Goal: Task Accomplishment & Management: Complete application form

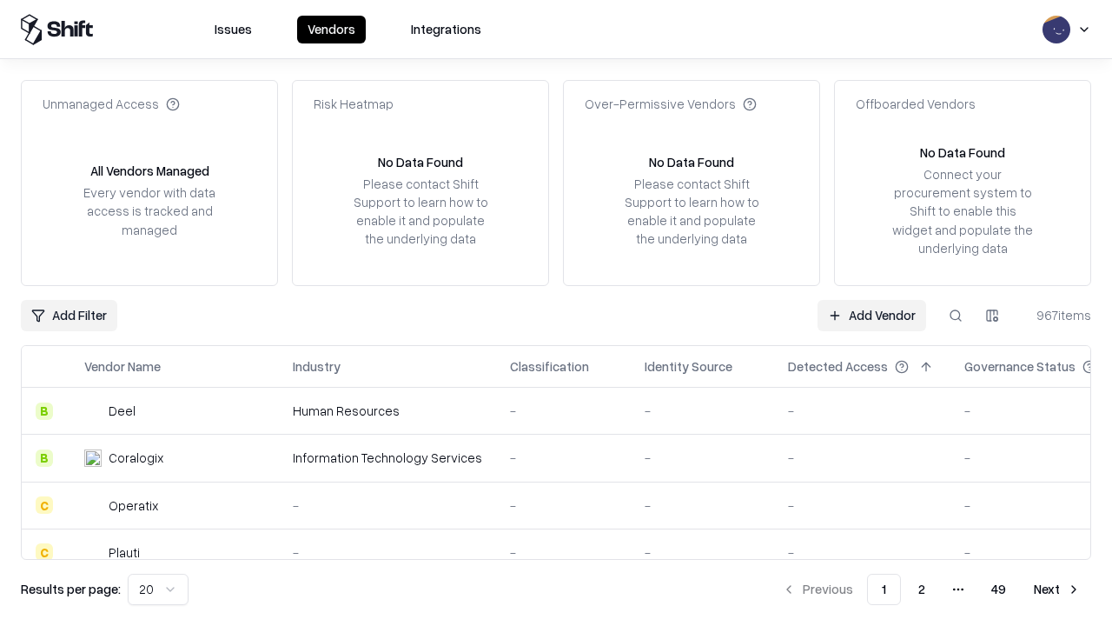
click at [872, 315] on link "Add Vendor" at bounding box center [872, 315] width 109 height 31
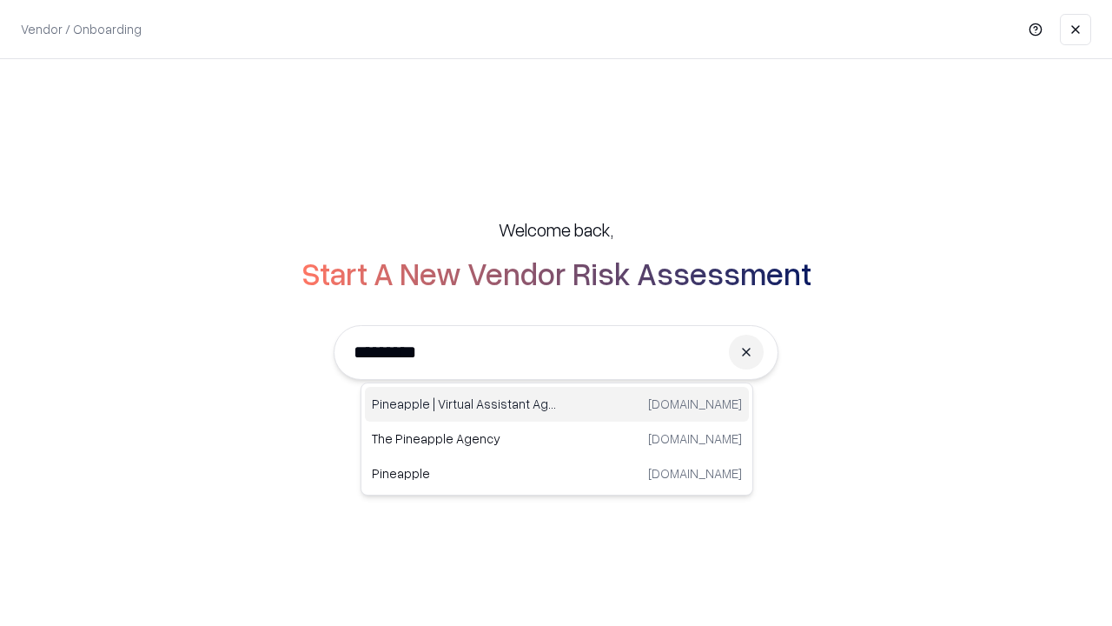
click at [557, 404] on div "Pineapple | Virtual Assistant Agency [DOMAIN_NAME]" at bounding box center [557, 404] width 384 height 35
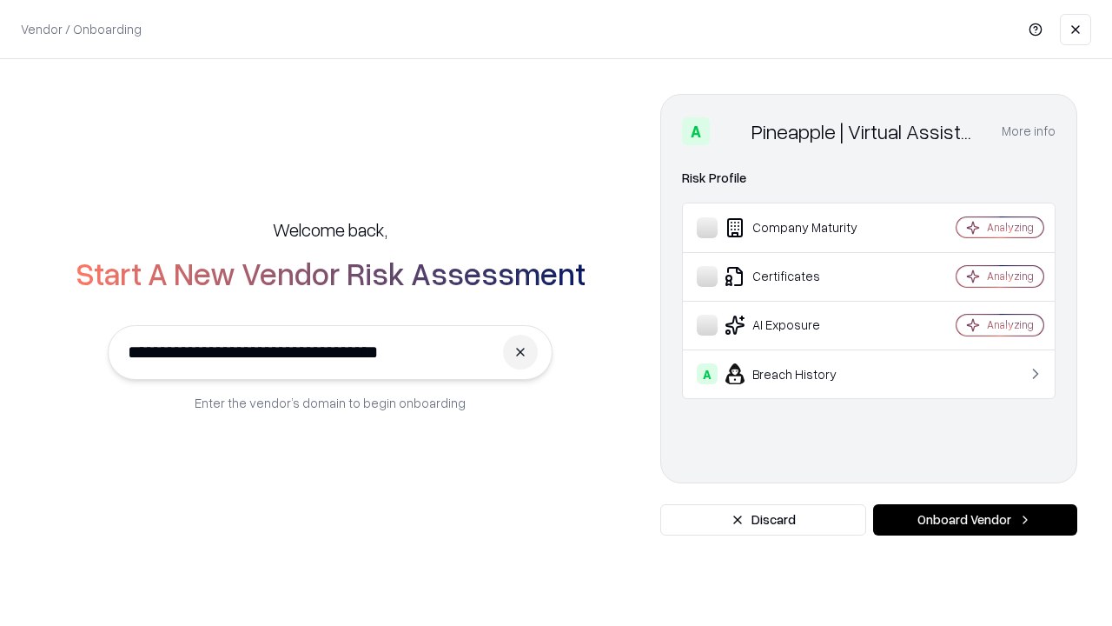
type input "**********"
click at [975, 520] on button "Onboard Vendor" at bounding box center [975, 519] width 204 height 31
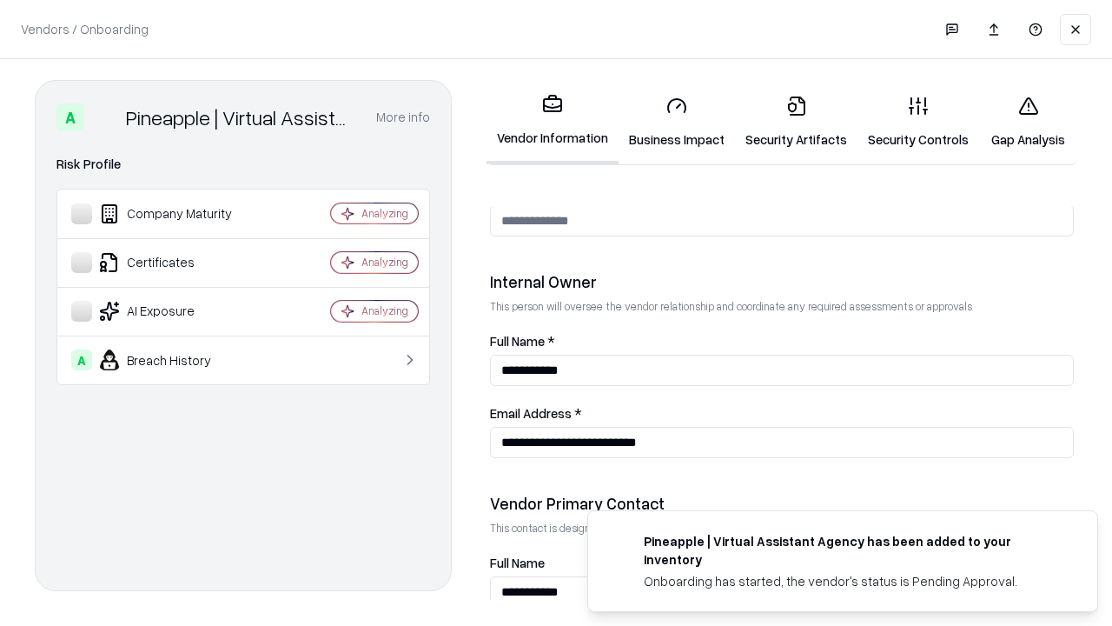
scroll to position [900, 0]
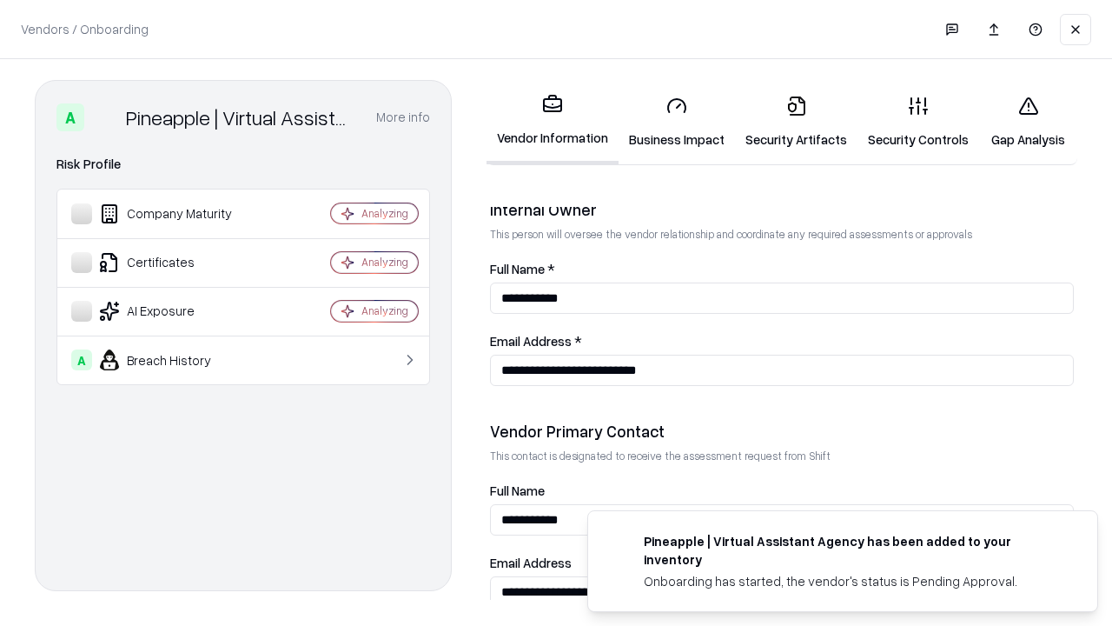
click at [796, 122] on link "Security Artifacts" at bounding box center [796, 122] width 123 height 81
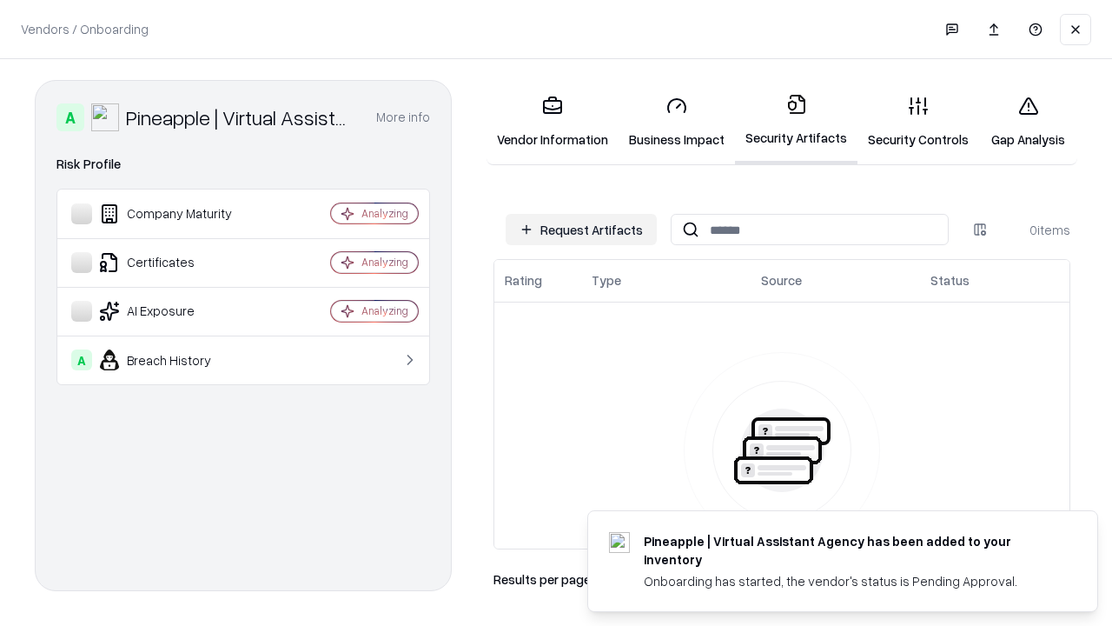
click at [581, 229] on button "Request Artifacts" at bounding box center [581, 229] width 151 height 31
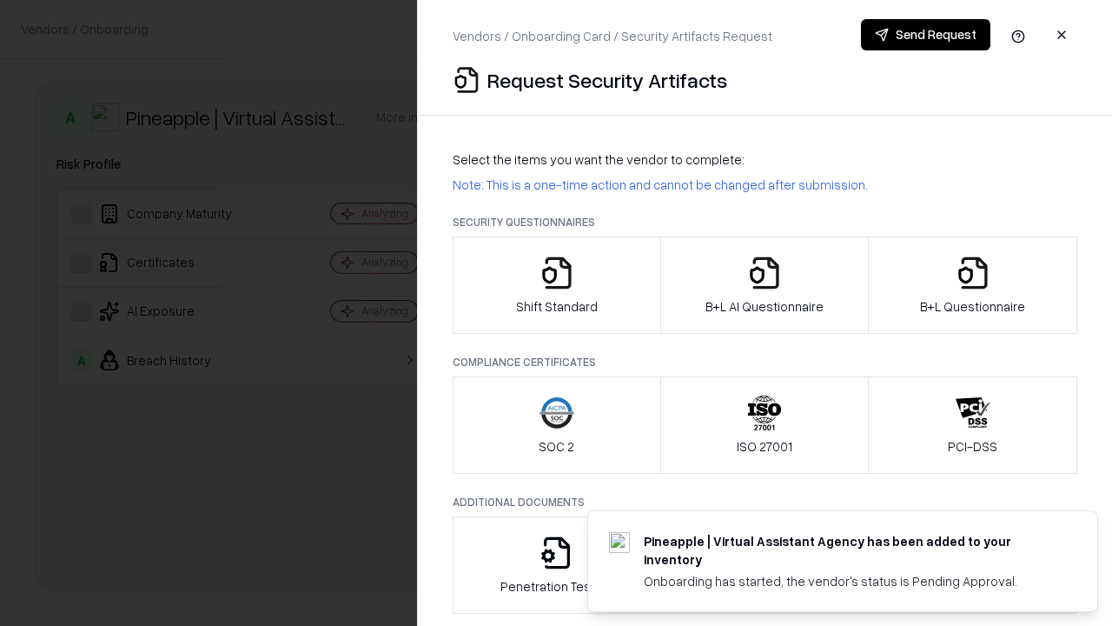
click at [972, 285] on icon "button" at bounding box center [973, 273] width 35 height 35
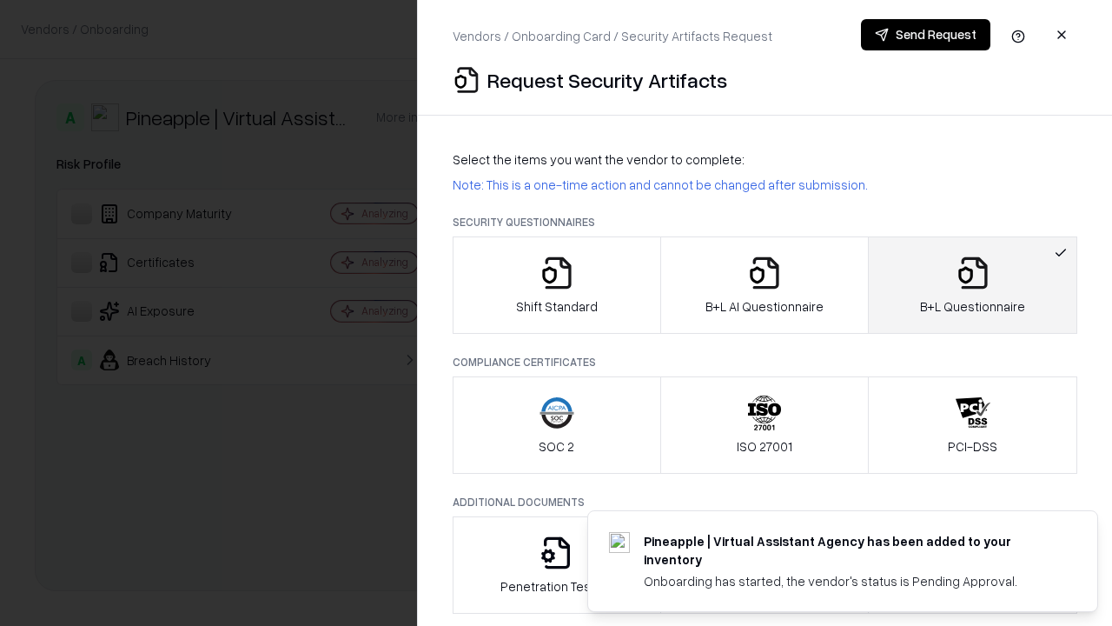
click at [764, 285] on icon "button" at bounding box center [764, 273] width 35 height 35
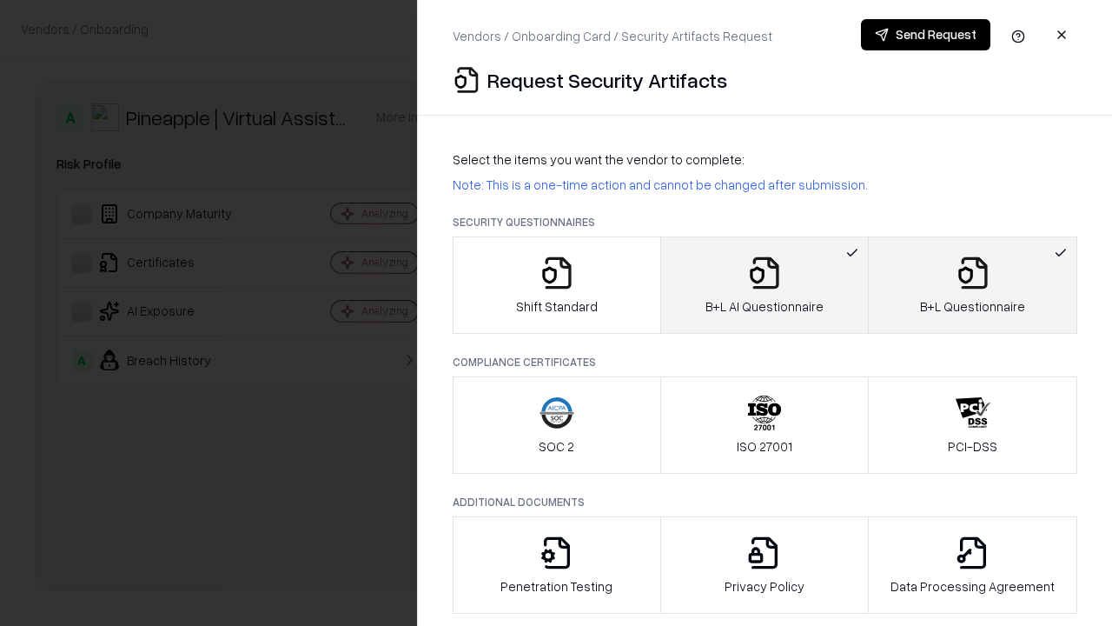
click at [926, 35] on button "Send Request" at bounding box center [925, 34] width 129 height 31
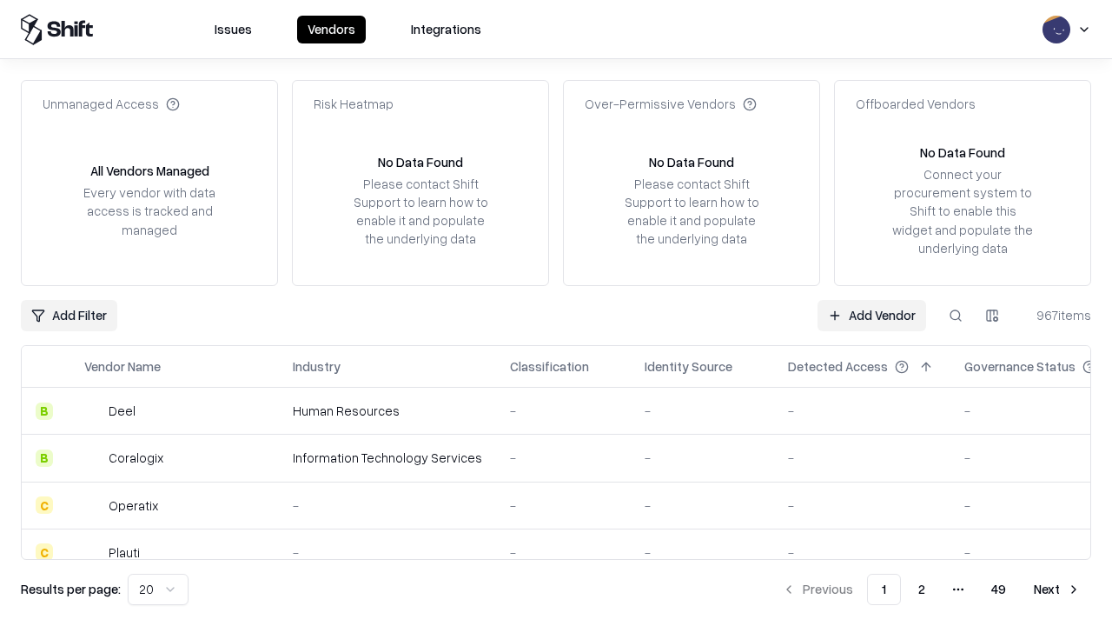
click at [956, 315] on button at bounding box center [955, 315] width 31 height 31
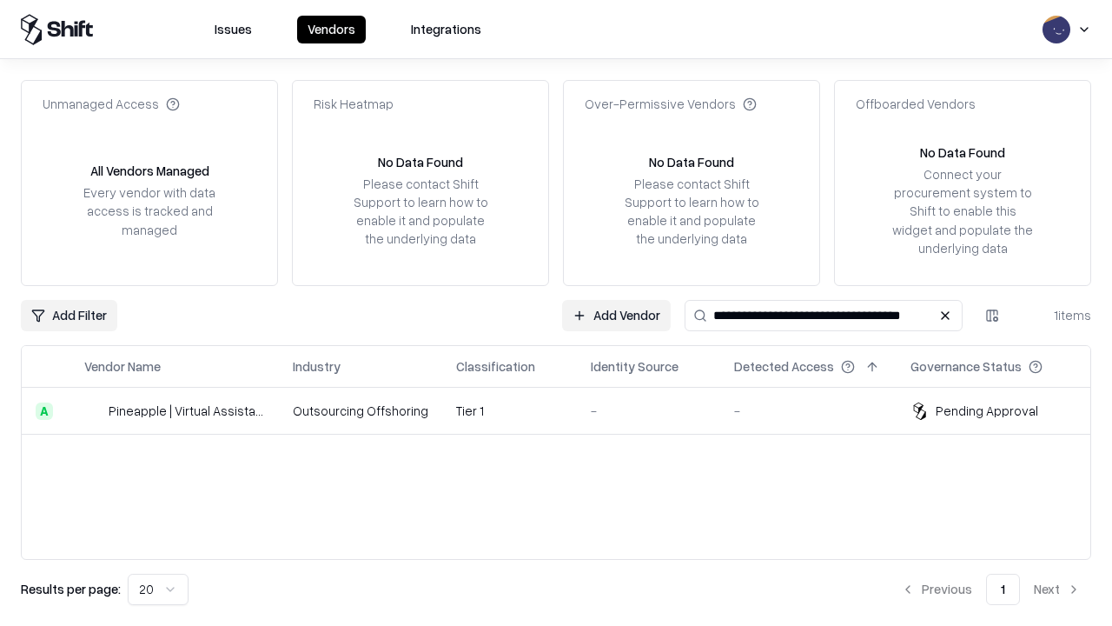
type input "**********"
click at [567, 410] on td "Tier 1" at bounding box center [509, 411] width 135 height 47
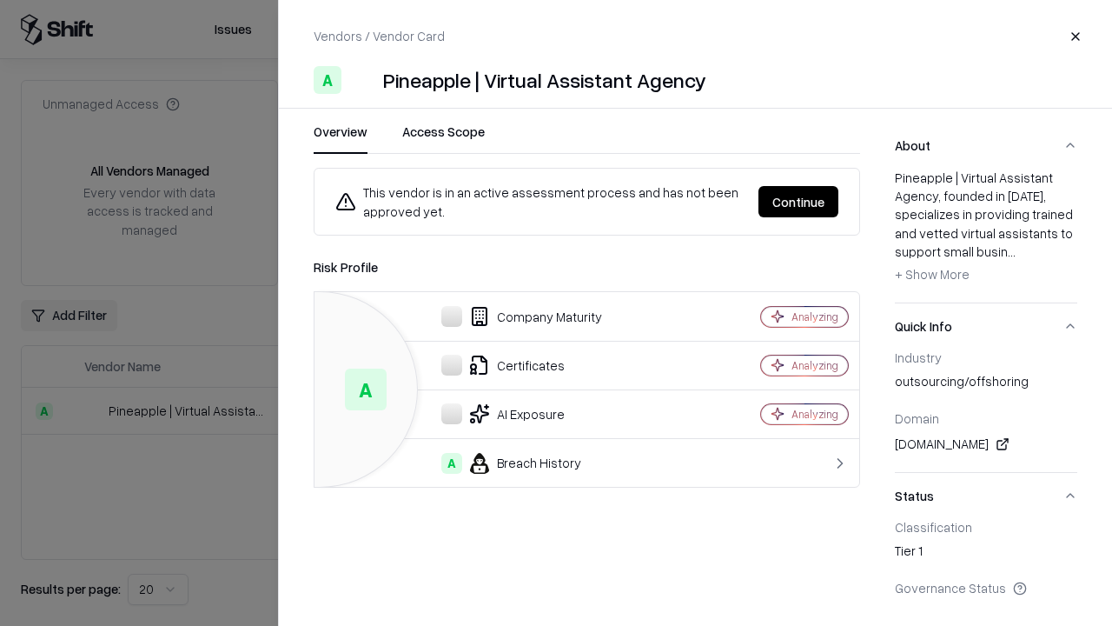
click at [799, 202] on button "Continue" at bounding box center [799, 201] width 80 height 31
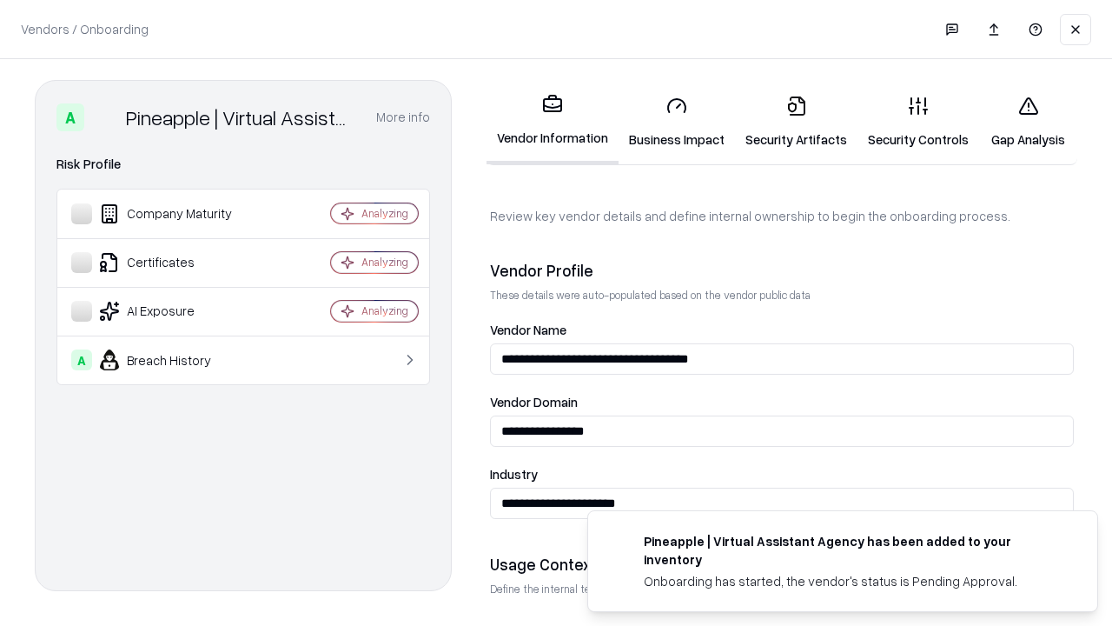
click at [796, 122] on link "Security Artifacts" at bounding box center [796, 122] width 123 height 81
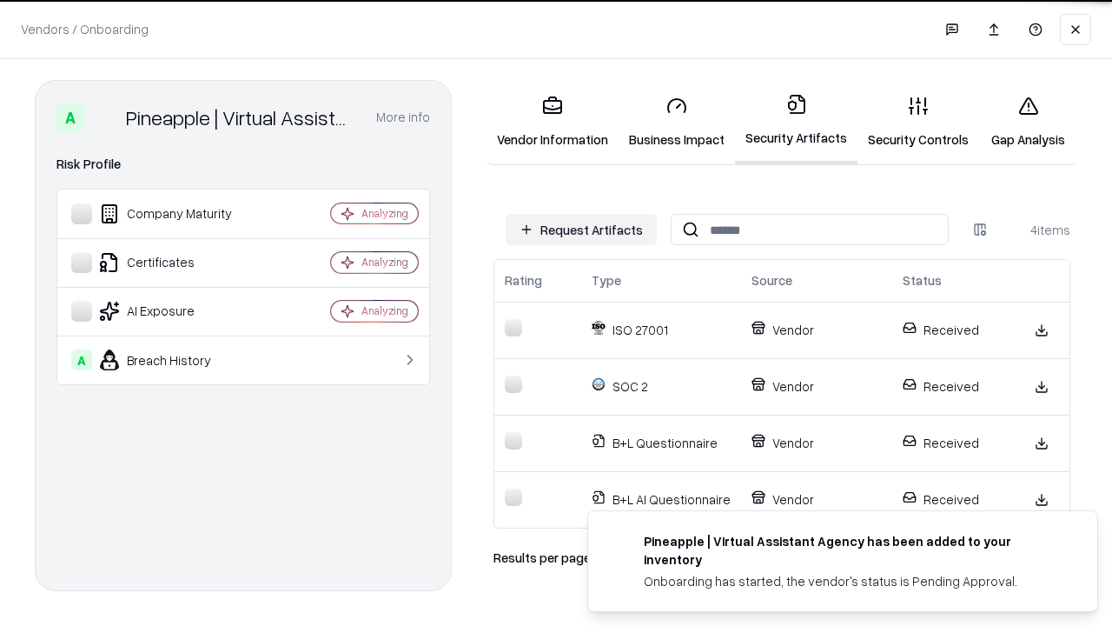
click at [1028, 122] on link "Gap Analysis" at bounding box center [1028, 122] width 98 height 81
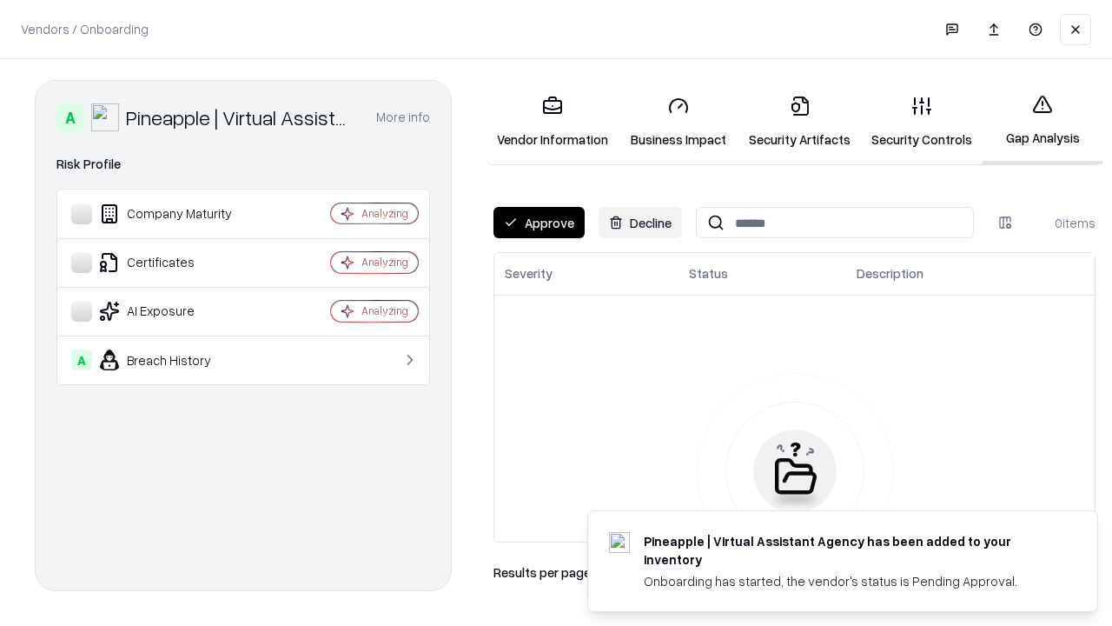
click at [539, 222] on button "Approve" at bounding box center [539, 222] width 91 height 31
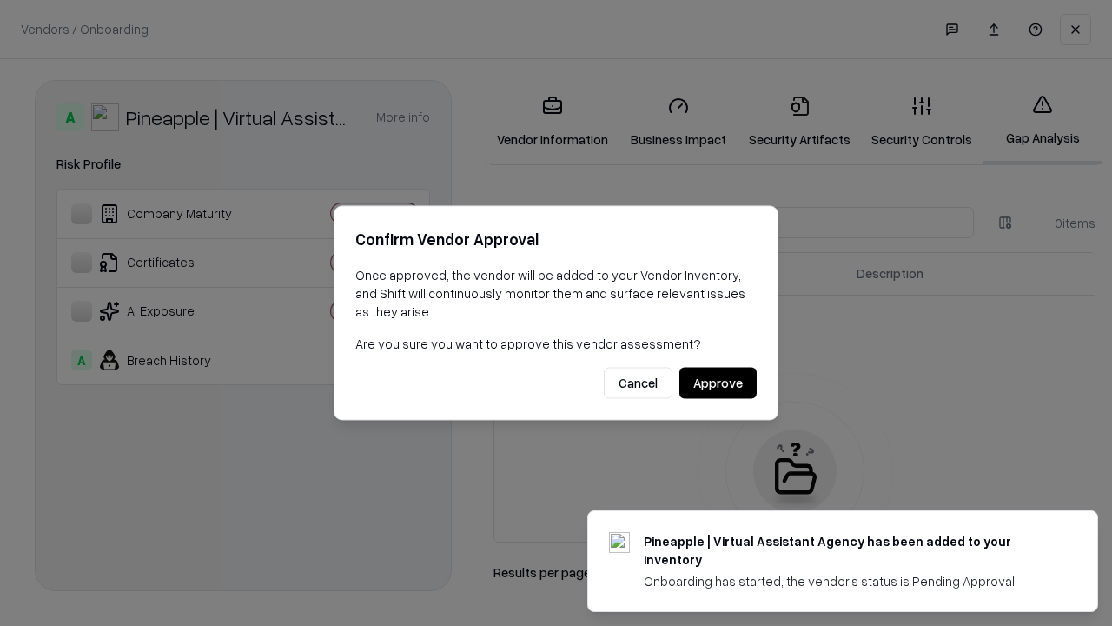
click at [718, 382] on button "Approve" at bounding box center [718, 383] width 77 height 31
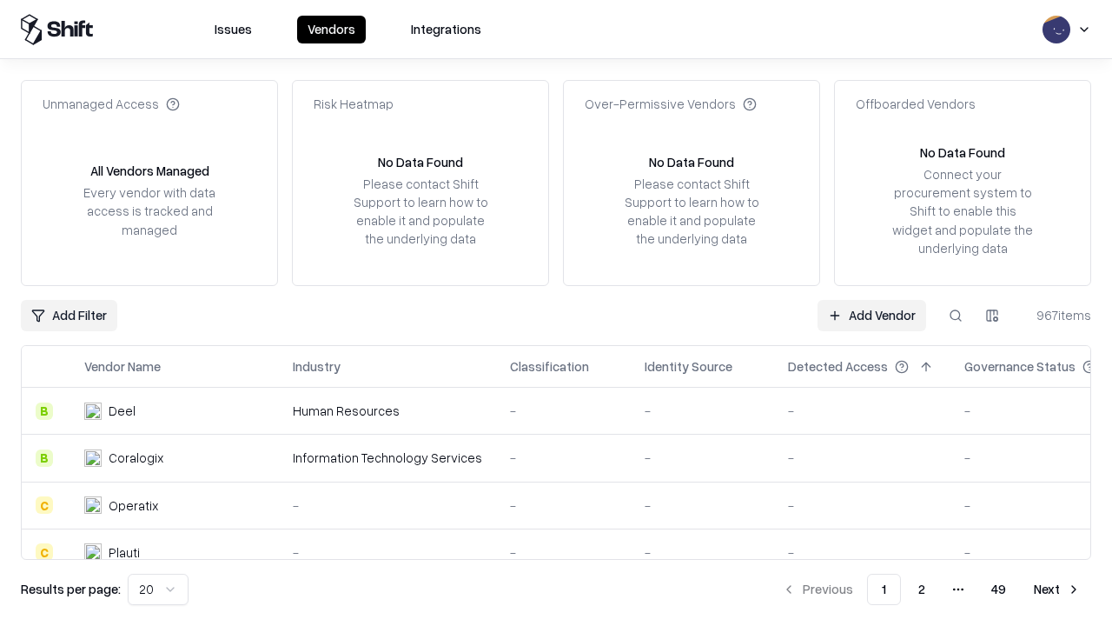
type input "**********"
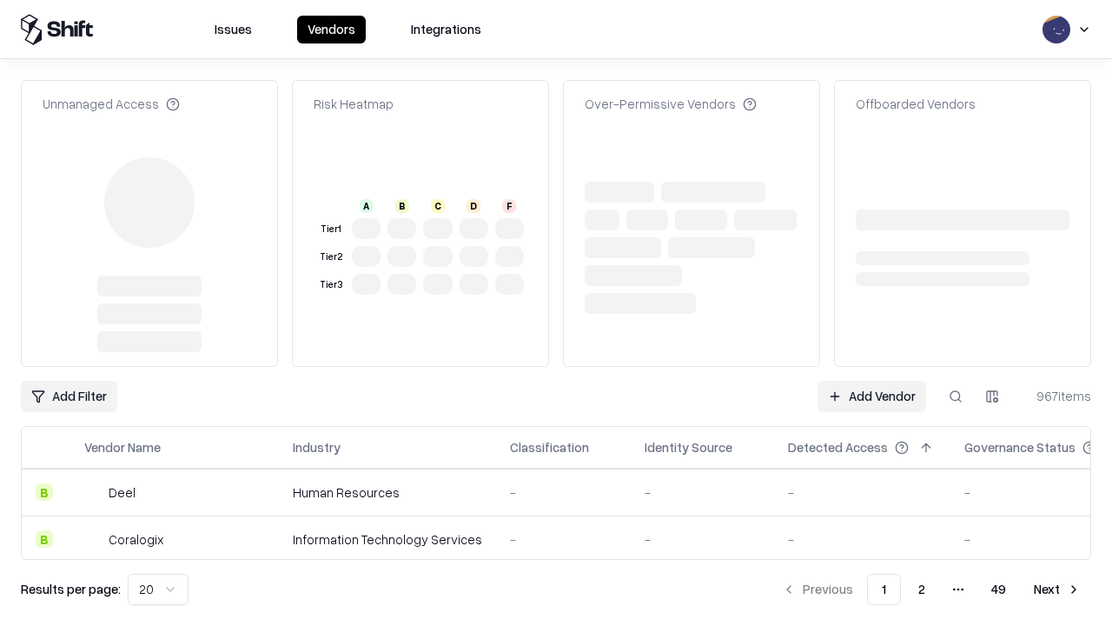
click at [872, 381] on link "Add Vendor" at bounding box center [872, 396] width 109 height 31
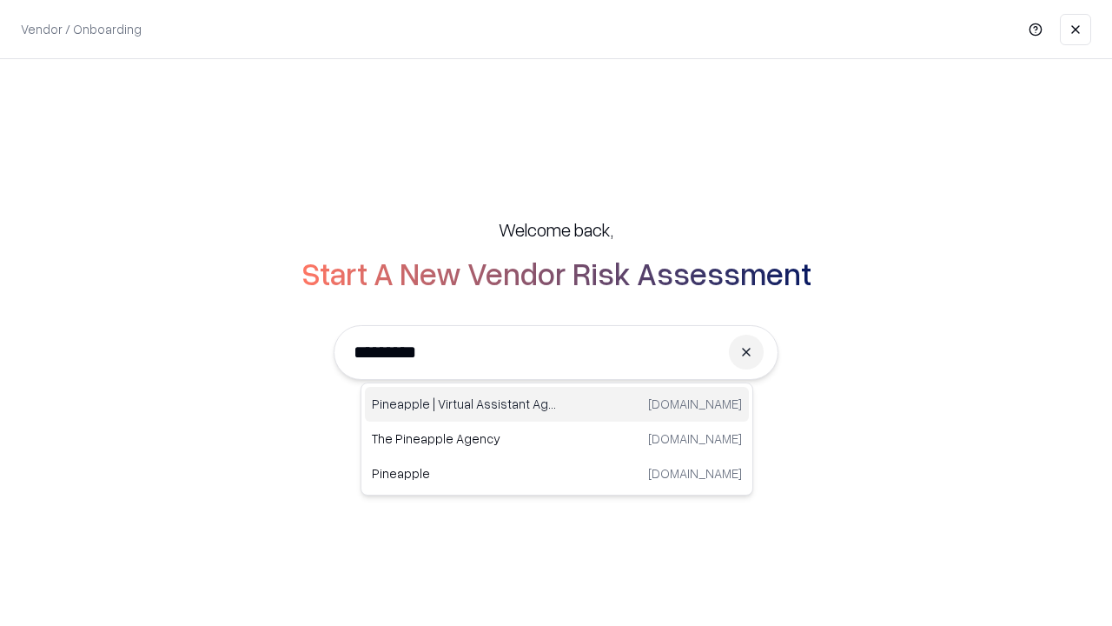
click at [557, 404] on div "Pineapple | Virtual Assistant Agency [DOMAIN_NAME]" at bounding box center [557, 404] width 384 height 35
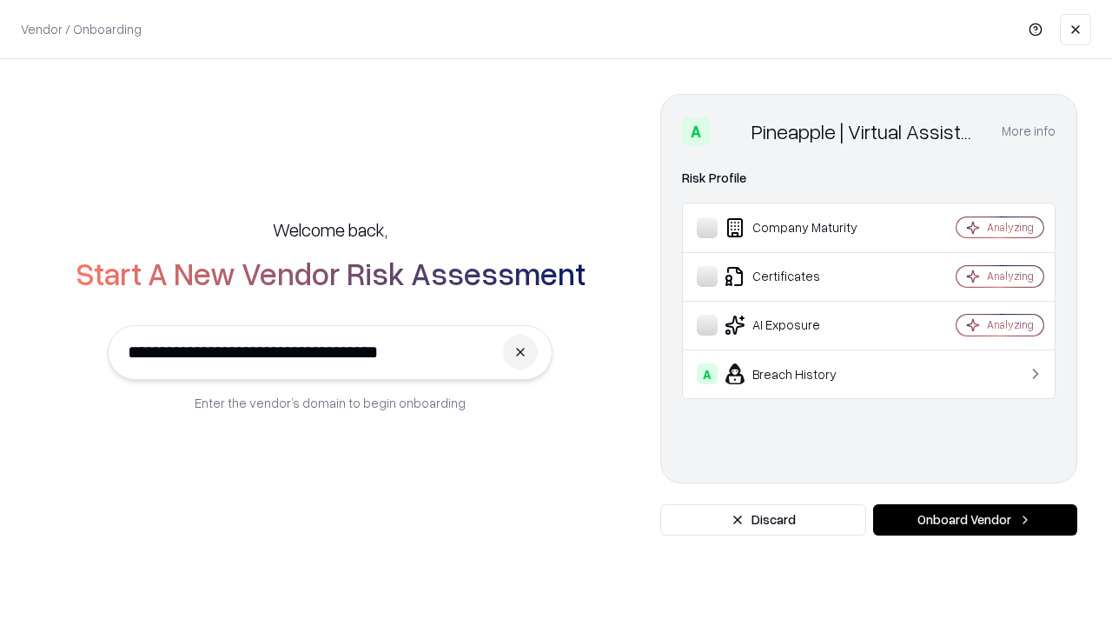
type input "**********"
click at [975, 520] on button "Onboard Vendor" at bounding box center [975, 519] width 204 height 31
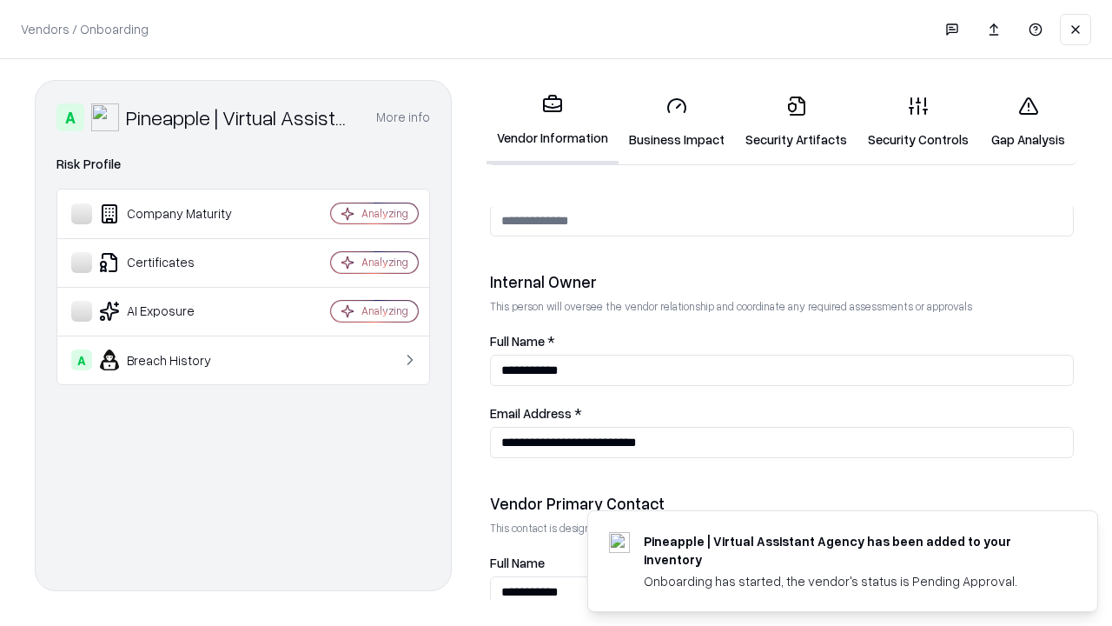
scroll to position [900, 0]
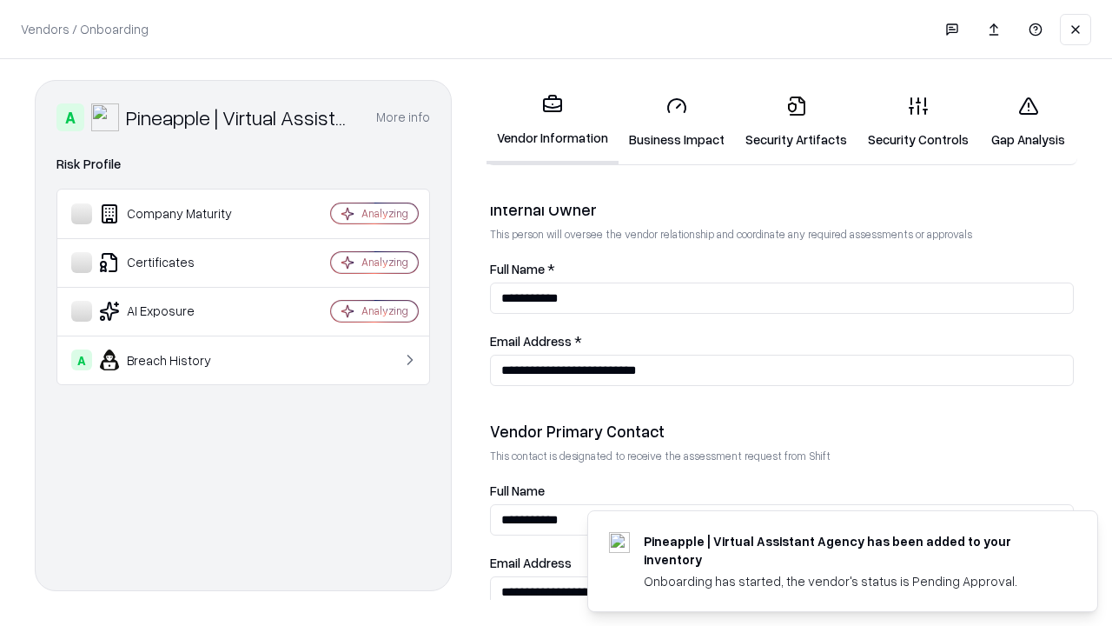
click at [1028, 122] on link "Gap Analysis" at bounding box center [1028, 122] width 98 height 81
